Goal: Transaction & Acquisition: Purchase product/service

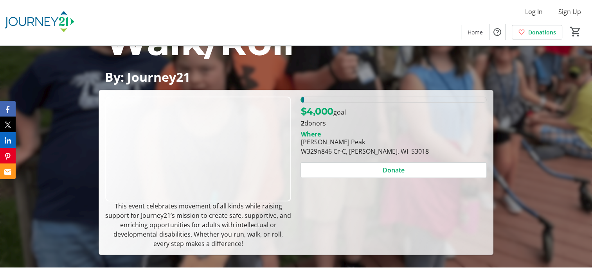
scroll to position [117, 0]
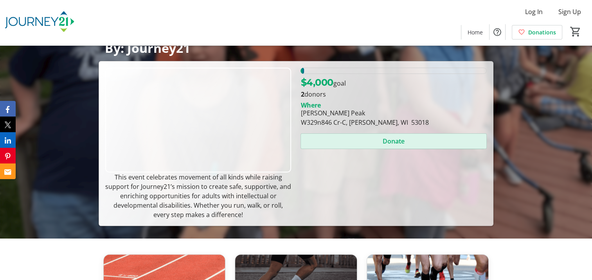
click at [386, 141] on span "Donate" at bounding box center [394, 140] width 22 height 9
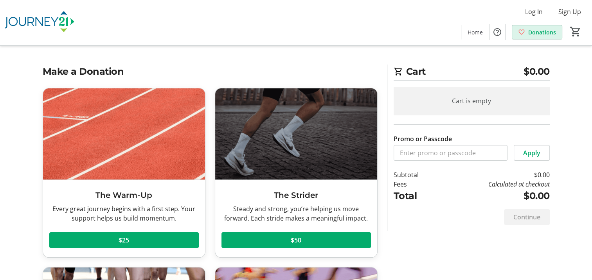
click at [540, 31] on span "Donations" at bounding box center [542, 32] width 28 height 8
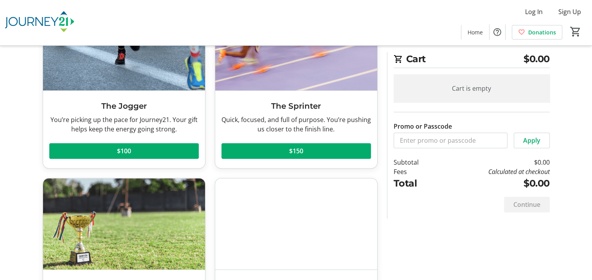
scroll to position [274, 0]
